Goal: Task Accomplishment & Management: Manage account settings

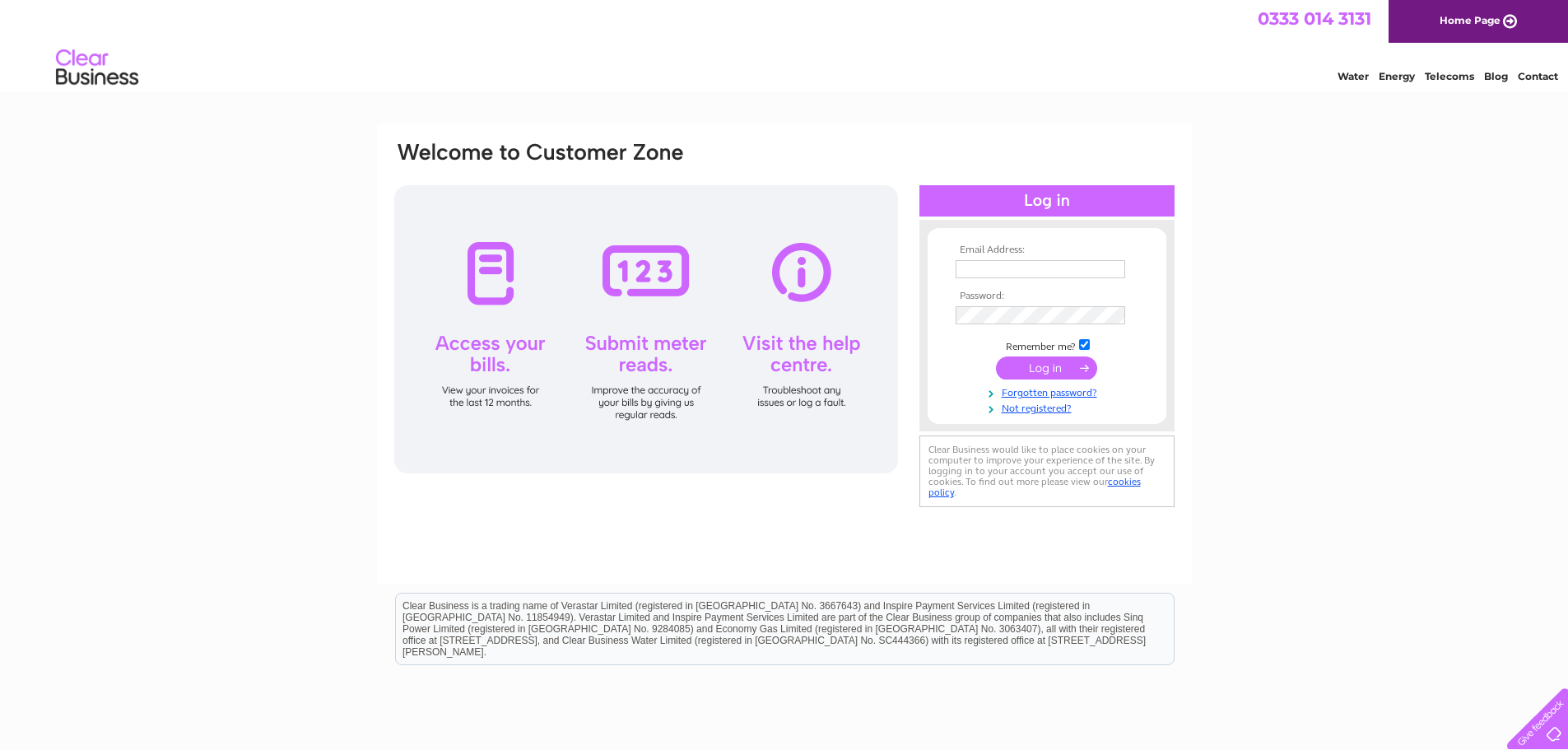
type input "mark.little@st-stephens.newham.sch.uk"
click at [1037, 369] on input "submit" at bounding box center [1046, 368] width 101 height 23
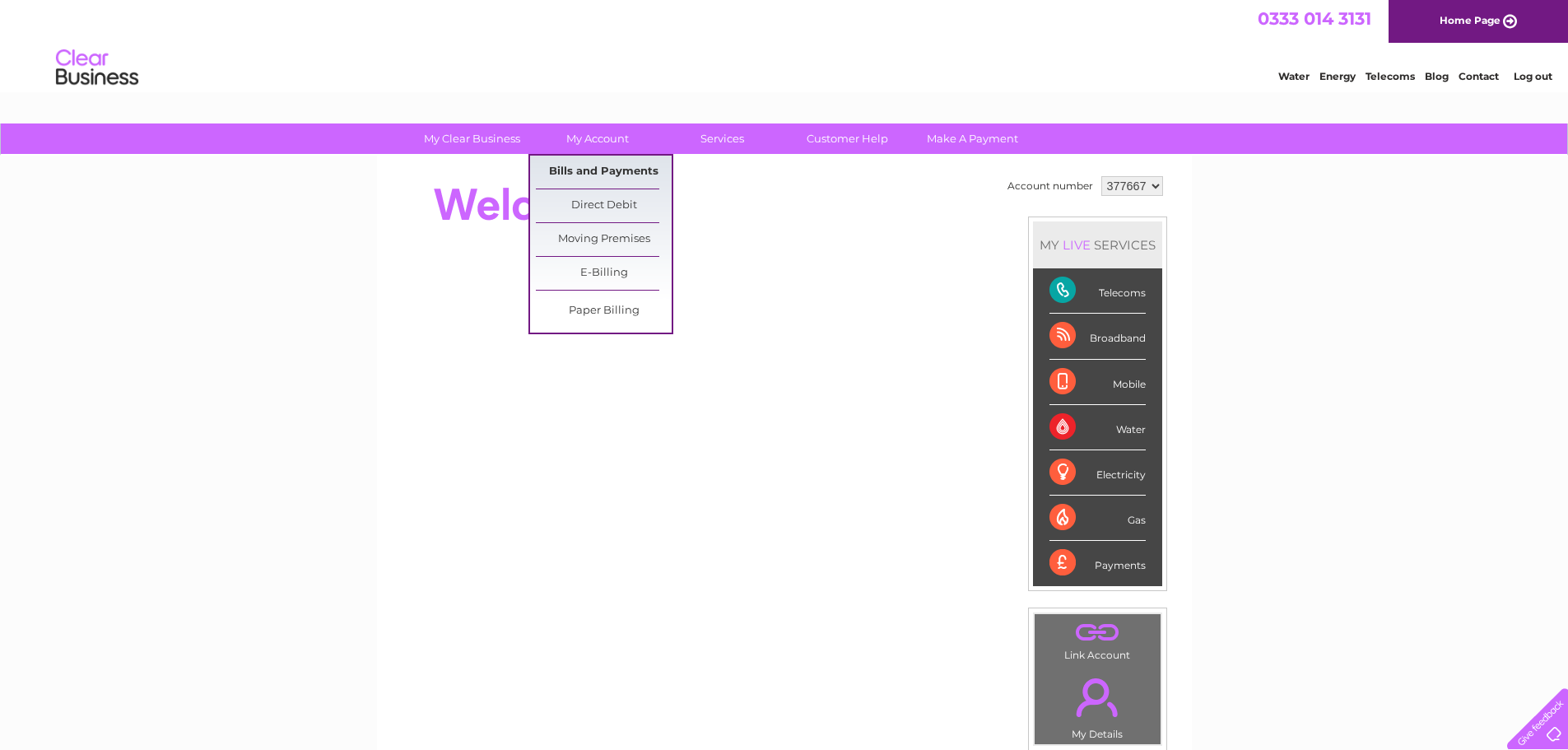
click at [583, 166] on link "Bills and Payments" at bounding box center [604, 172] width 136 height 33
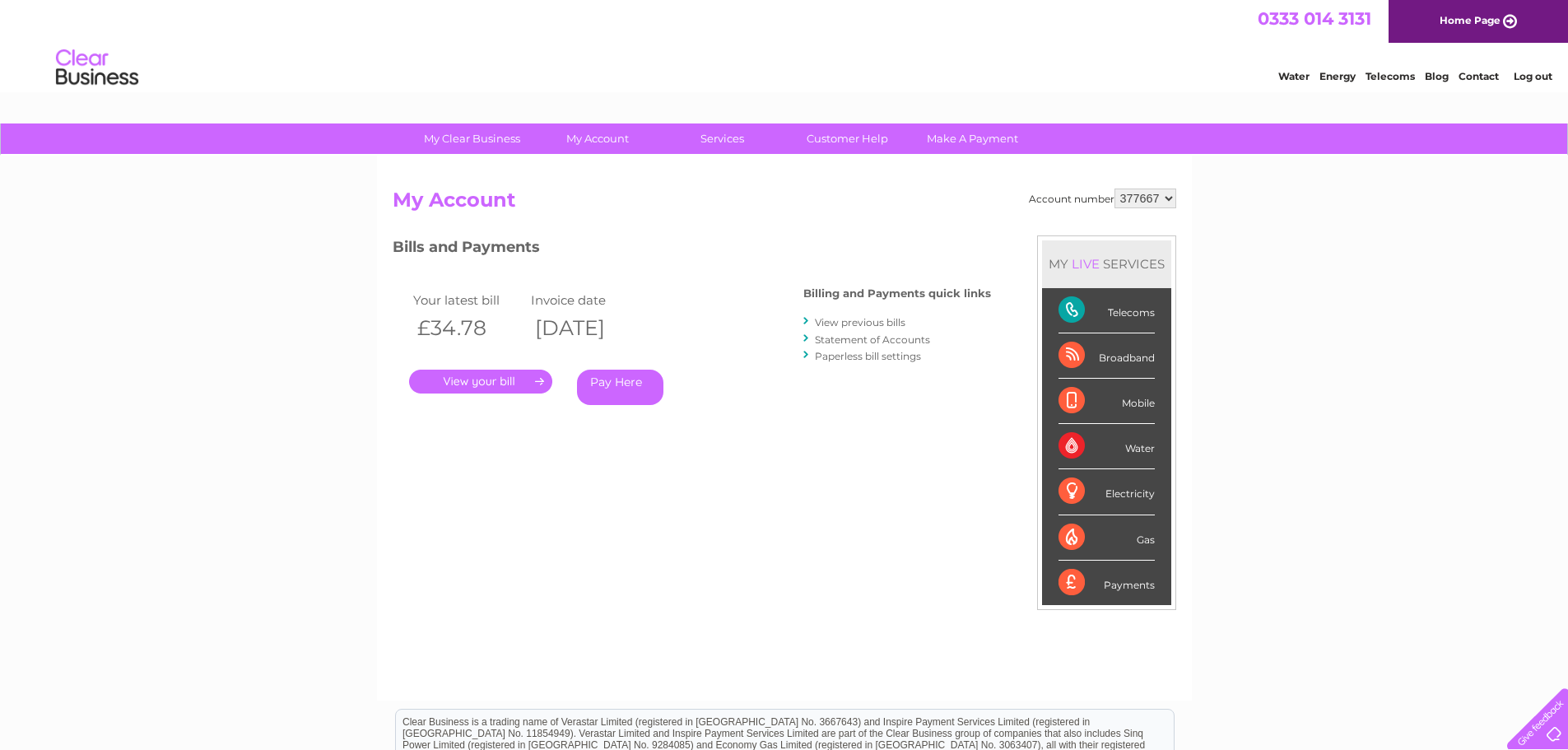
click at [475, 380] on link "." at bounding box center [480, 381] width 143 height 24
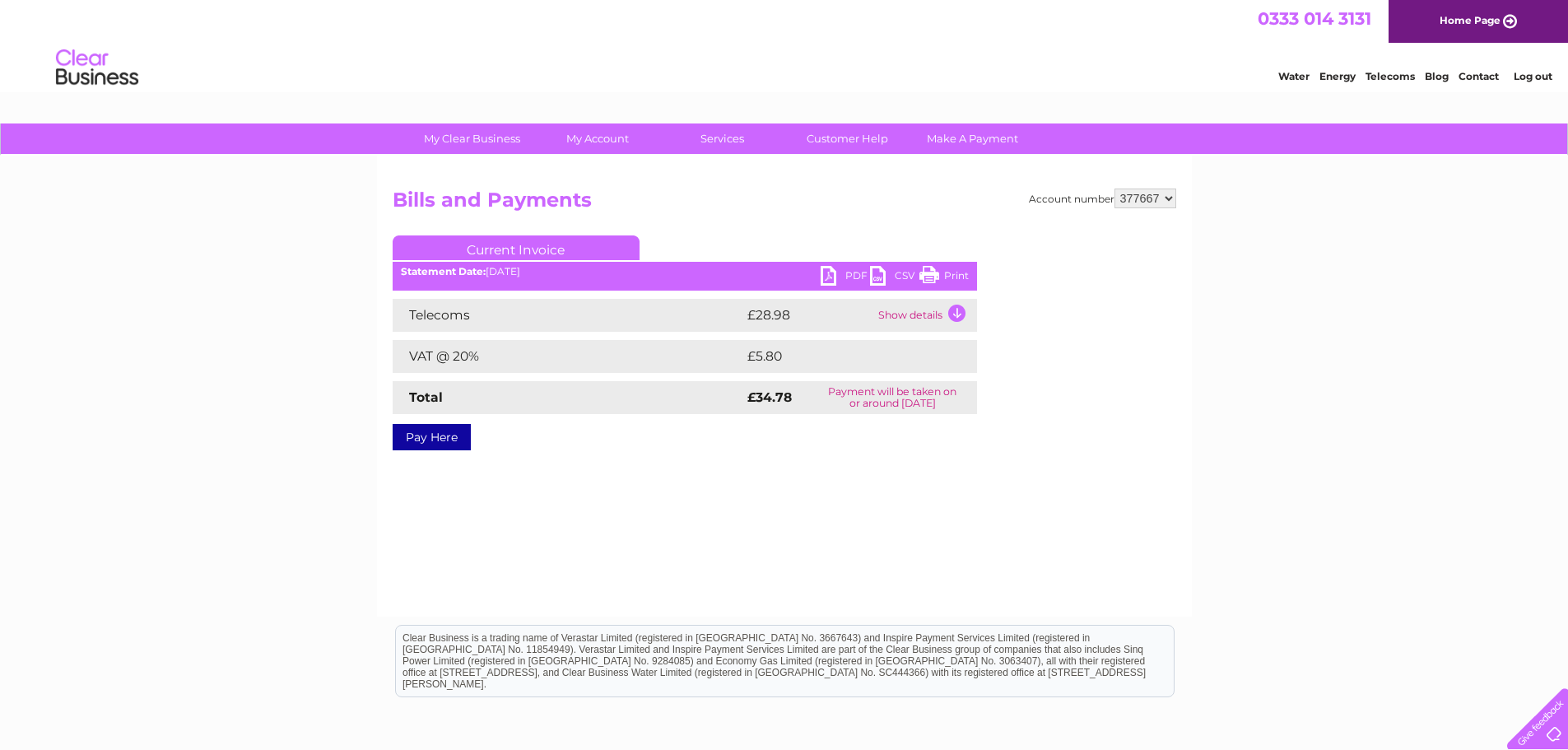
click at [942, 274] on link "Print" at bounding box center [944, 277] width 49 height 24
